Goal: Information Seeking & Learning: Learn about a topic

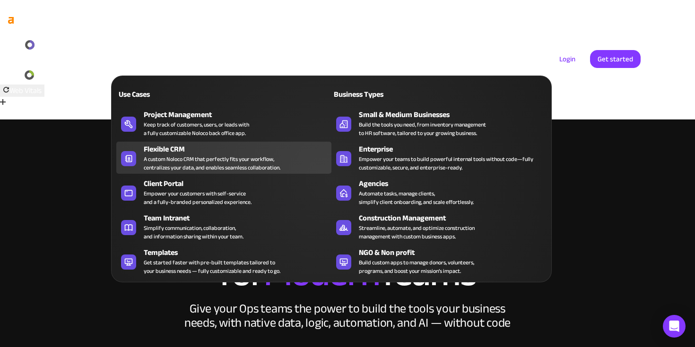
click at [199, 155] on div "A custom Noloco CRM that perfectly fits your workflow, centralizes your data, a…" at bounding box center [212, 163] width 137 height 17
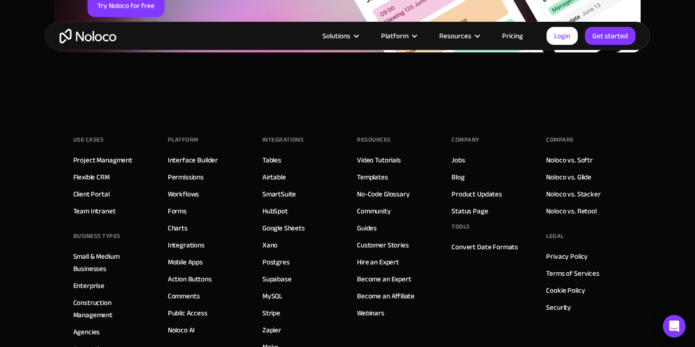
scroll to position [4080, 0]
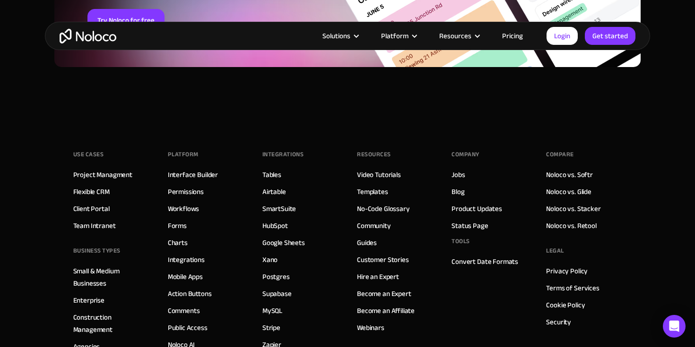
scroll to position [4066, 0]
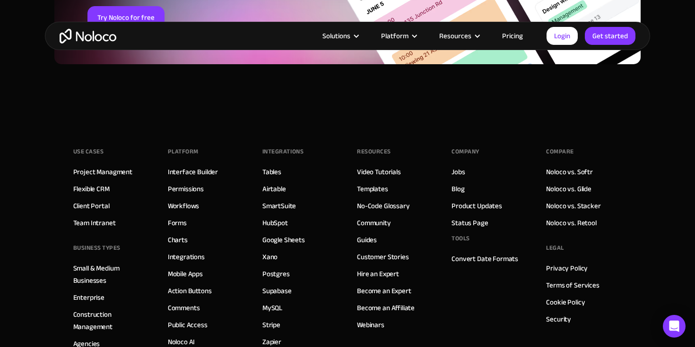
click at [511, 39] on link "Pricing" at bounding box center [512, 36] width 44 height 12
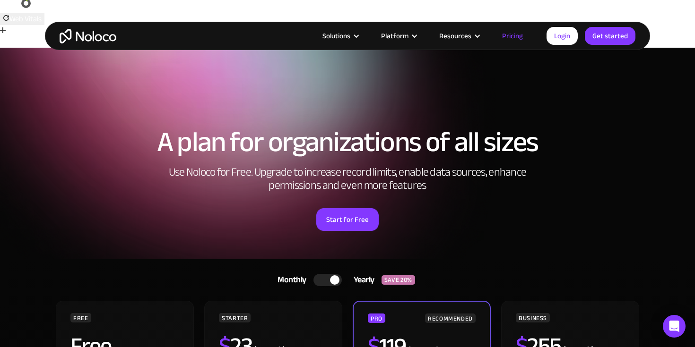
scroll to position [76, 0]
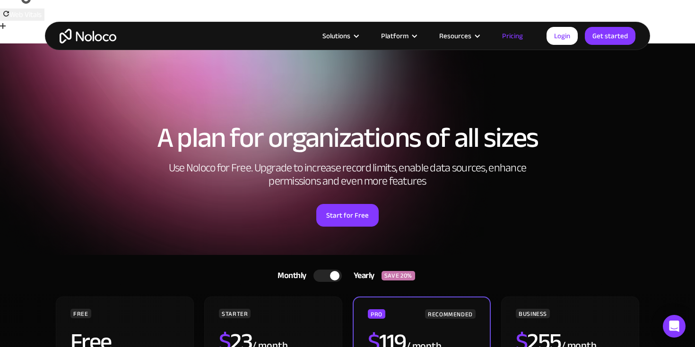
click at [330, 271] on div at bounding box center [334, 275] width 9 height 9
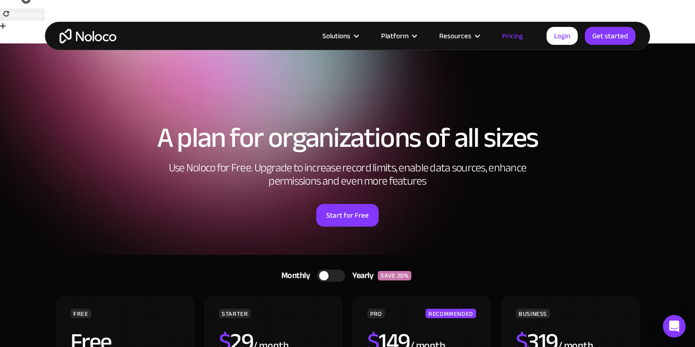
click at [329, 270] on div at bounding box center [331, 276] width 28 height 12
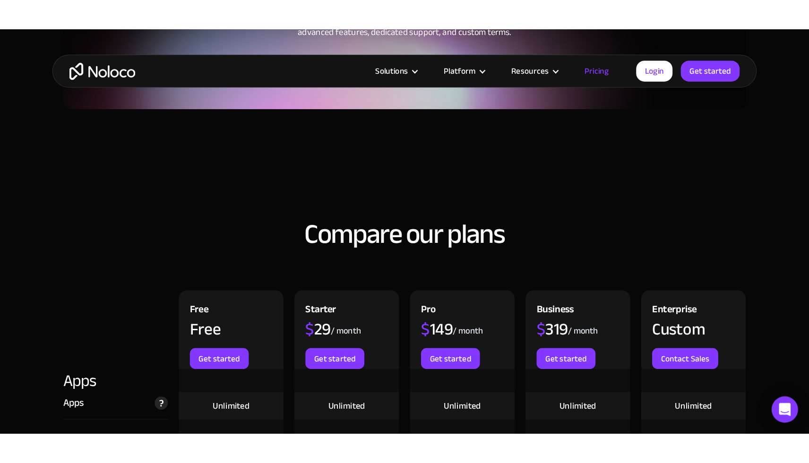
scroll to position [859, 0]
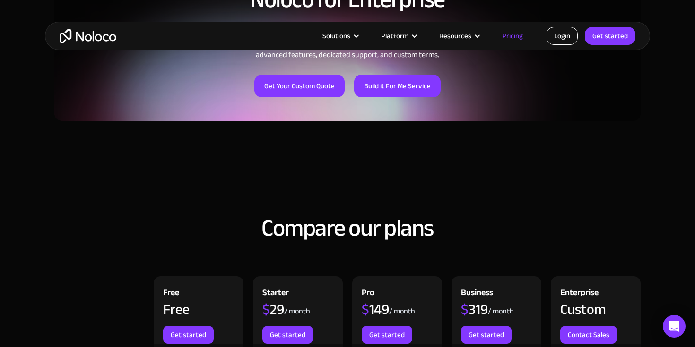
click at [558, 32] on link "Login" at bounding box center [561, 36] width 31 height 18
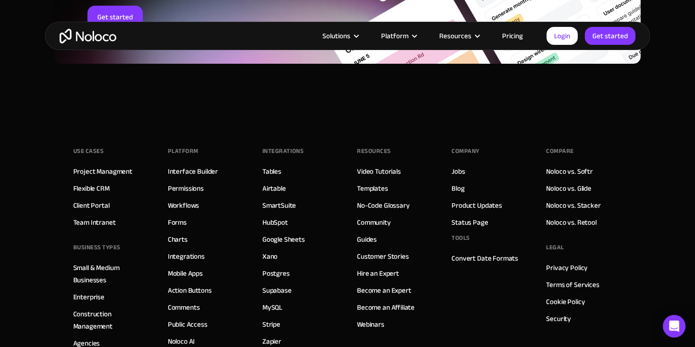
scroll to position [1785, 0]
